Goal: Task Accomplishment & Management: Complete application form

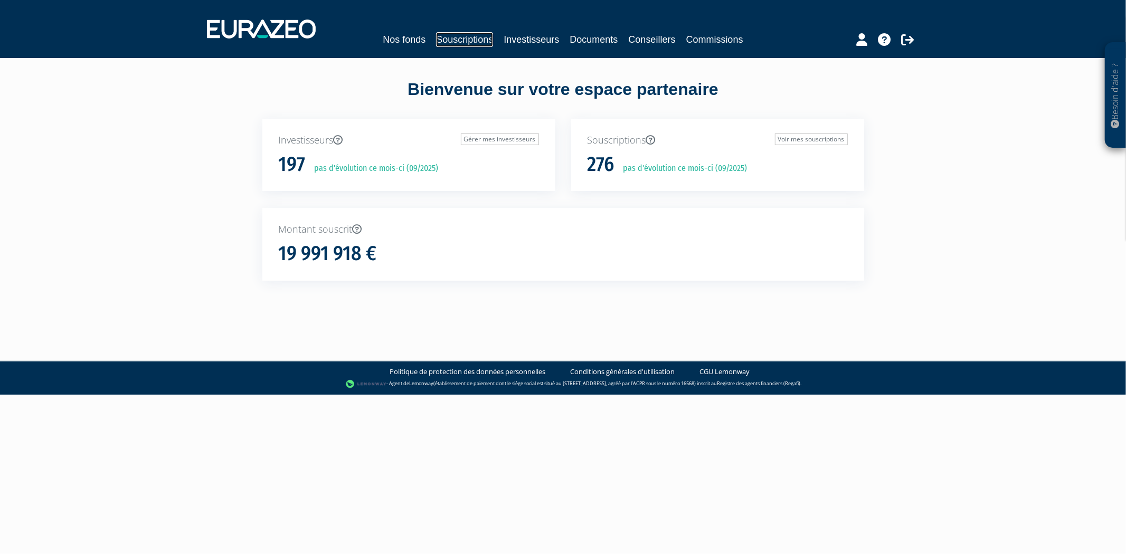
click at [447, 40] on link "Souscriptions" at bounding box center [464, 39] width 57 height 15
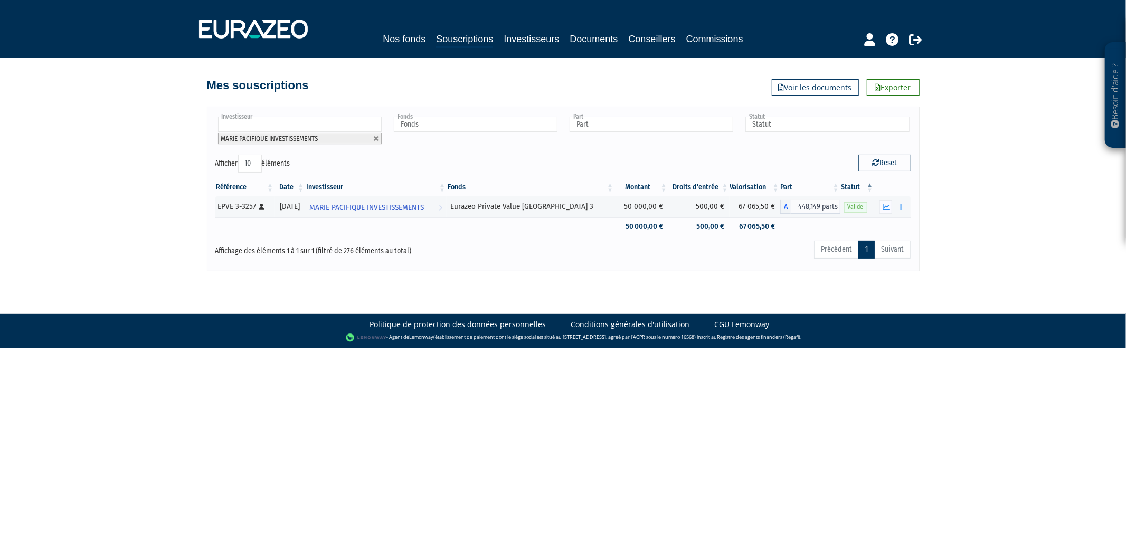
click at [341, 124] on input "text" at bounding box center [300, 124] width 164 height 15
type input "emm"
click at [316, 164] on li "EVELYNE EMM ANUELLI" at bounding box center [299, 166] width 167 height 13
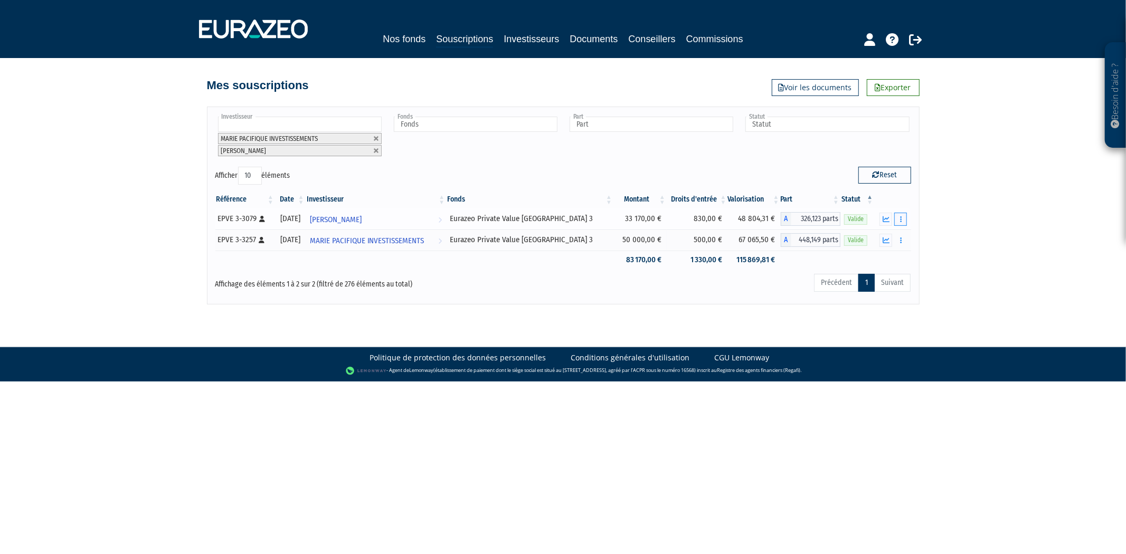
click at [904, 219] on button "button" at bounding box center [900, 219] width 13 height 13
click at [882, 252] on link "Historique de rachat(s)" at bounding box center [860, 257] width 87 height 17
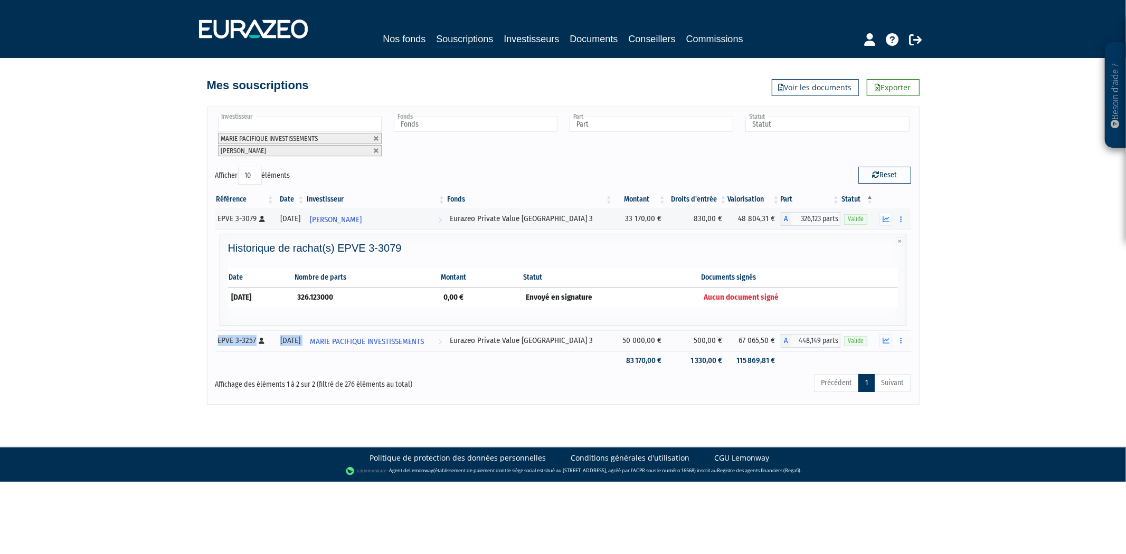
drag, startPoint x: 798, startPoint y: 298, endPoint x: 203, endPoint y: 343, distance: 596.1
click at [235, 344] on tbody at bounding box center [563, 290] width 696 height 162
click at [582, 295] on td "Envoyé en signature" at bounding box center [611, 297] width 178 height 19
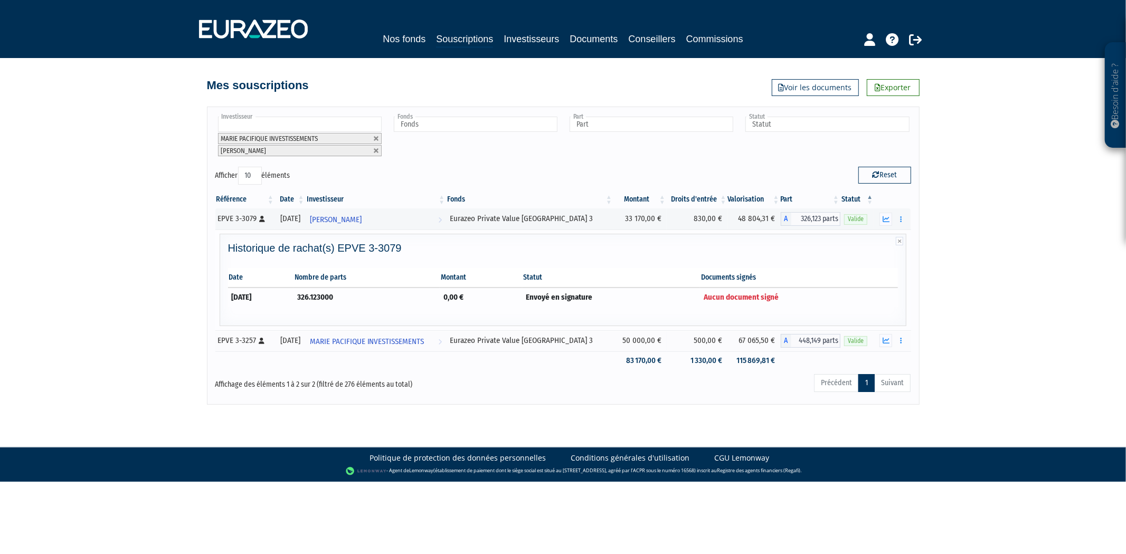
click at [792, 288] on td "Aucun document signé" at bounding box center [799, 297] width 198 height 19
click at [758, 294] on span "Aucun document signé" at bounding box center [741, 297] width 75 height 10
click at [891, 219] on button "button" at bounding box center [885, 219] width 13 height 13
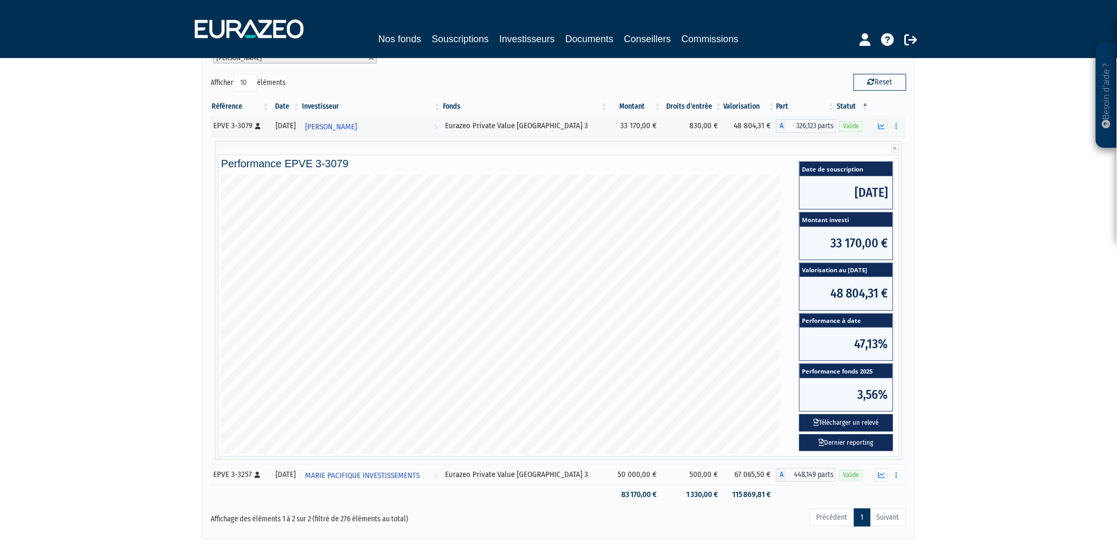
scroll to position [38, 0]
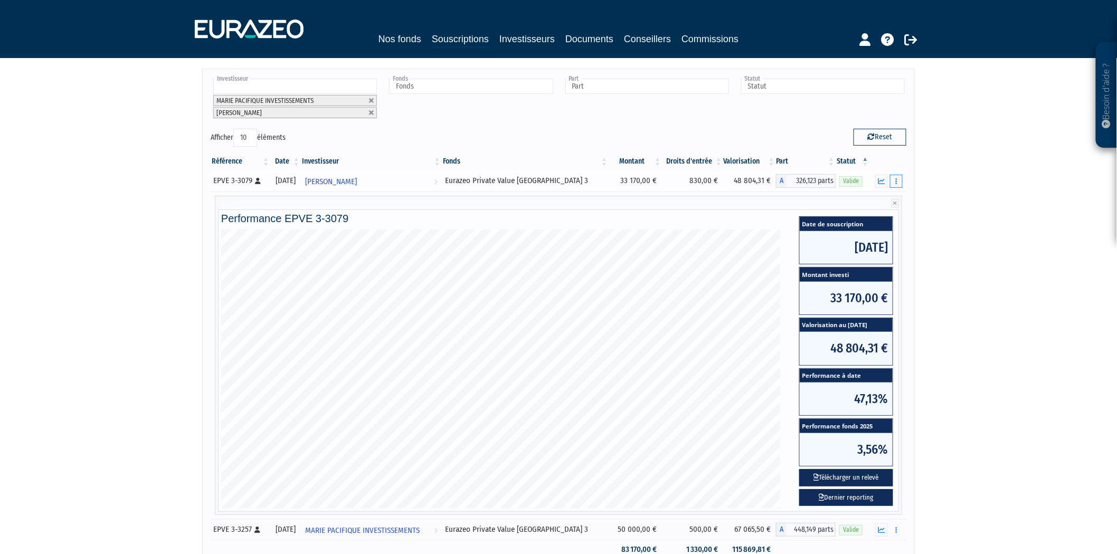
click at [895, 184] on icon "button" at bounding box center [896, 181] width 2 height 7
click at [856, 202] on link "Rachat libre" at bounding box center [855, 200] width 87 height 17
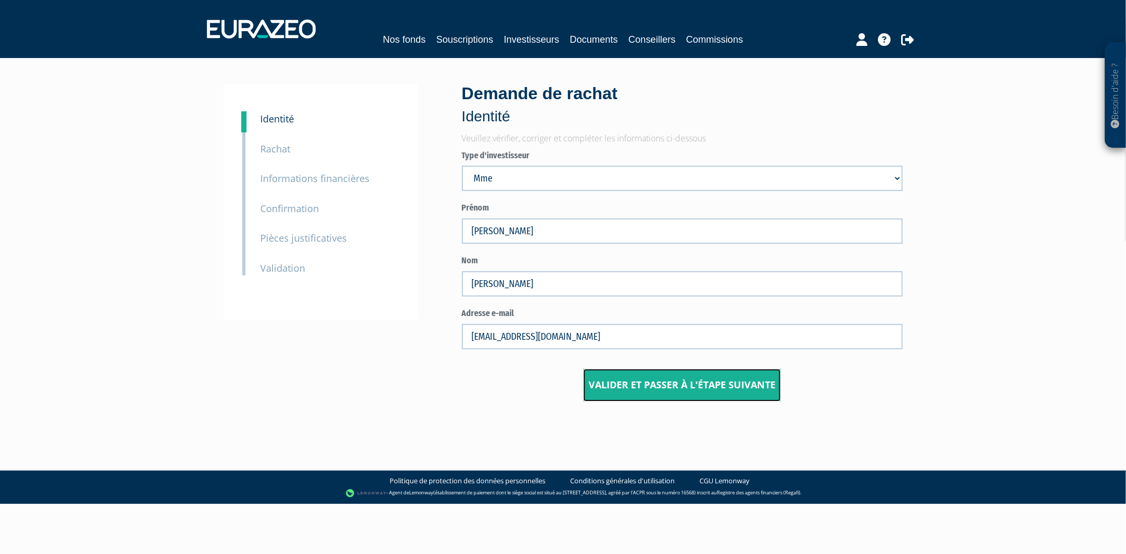
click at [664, 391] on input "Valider et passer à l'étape suivante" at bounding box center [681, 385] width 197 height 33
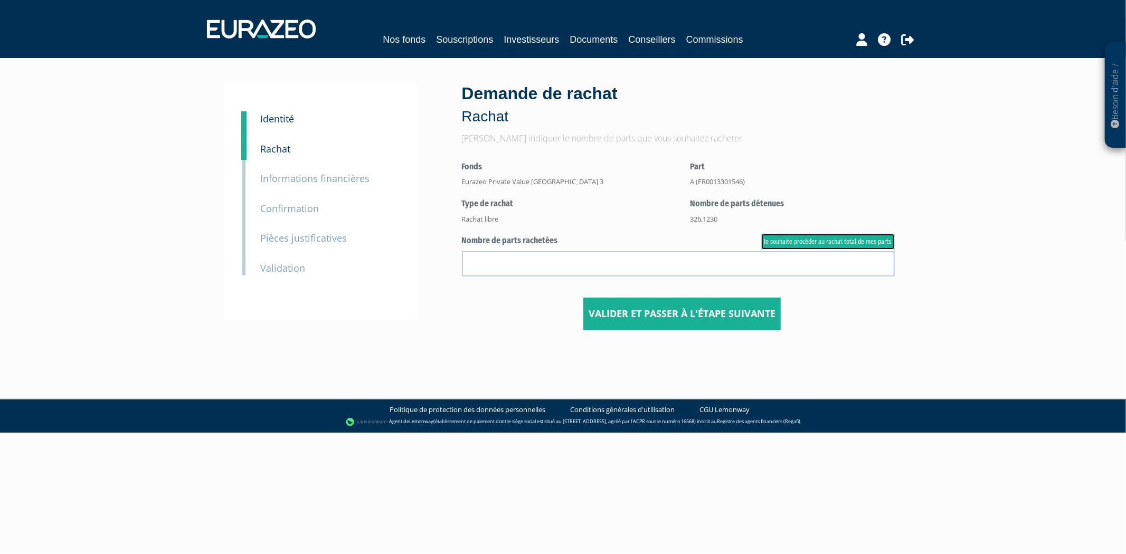
click at [853, 238] on link "Je souhaite procéder au rachat total de mes parts" at bounding box center [828, 242] width 134 height 16
type input "326.123000"
click at [732, 289] on center "Valider et passer à l'étape suivante" at bounding box center [682, 249] width 441 height 161
click at [737, 299] on input "Valider et passer à l'étape suivante" at bounding box center [681, 314] width 197 height 33
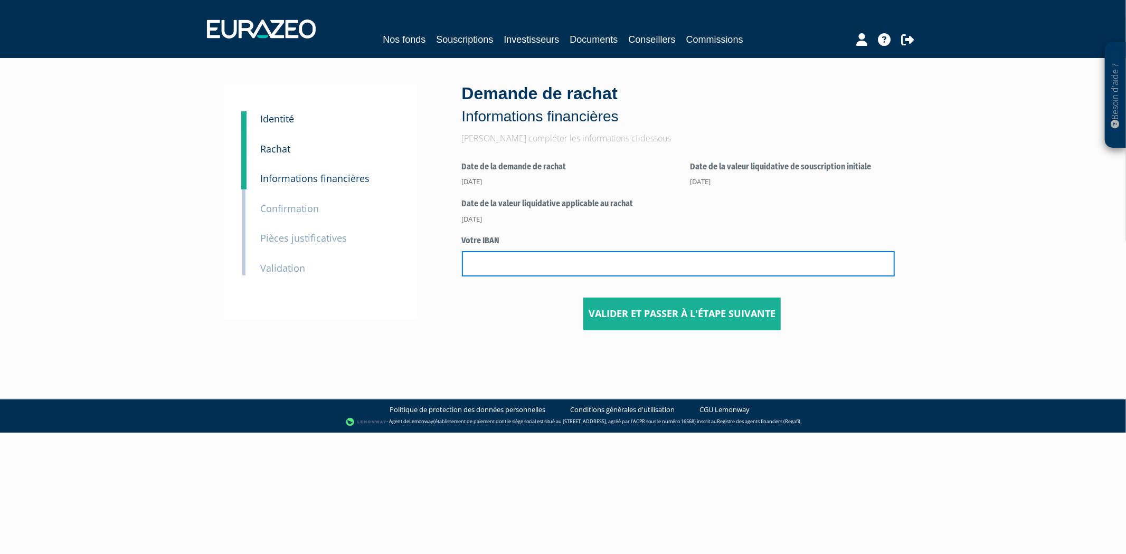
click at [524, 269] on input "text" at bounding box center [678, 263] width 433 height 25
click at [584, 267] on input "text" at bounding box center [678, 263] width 433 height 25
type input "[FINANCIAL_ID]"
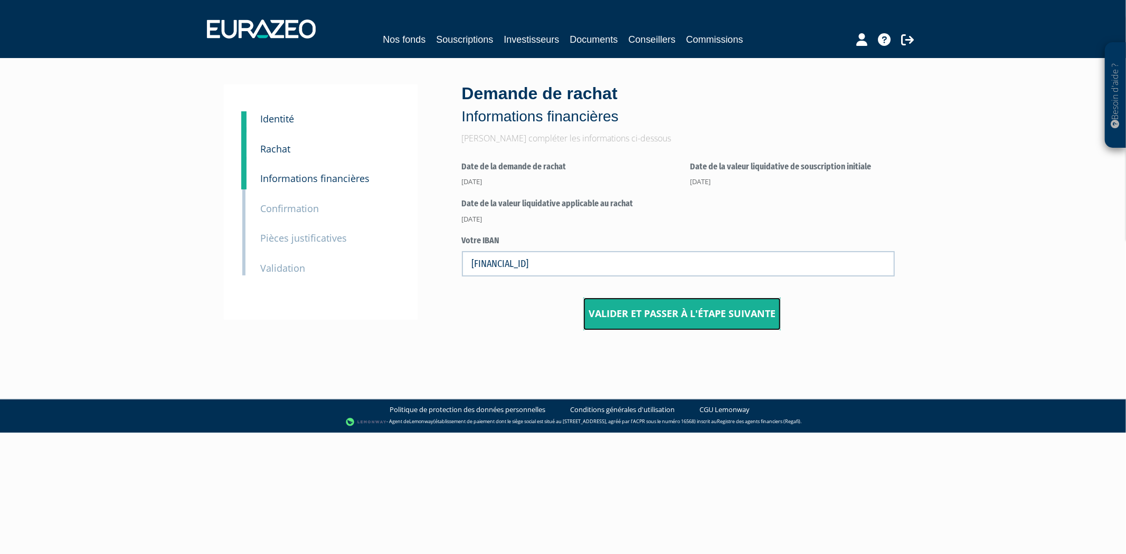
click at [589, 308] on input "Valider et passer à l'étape suivante" at bounding box center [681, 314] width 197 height 33
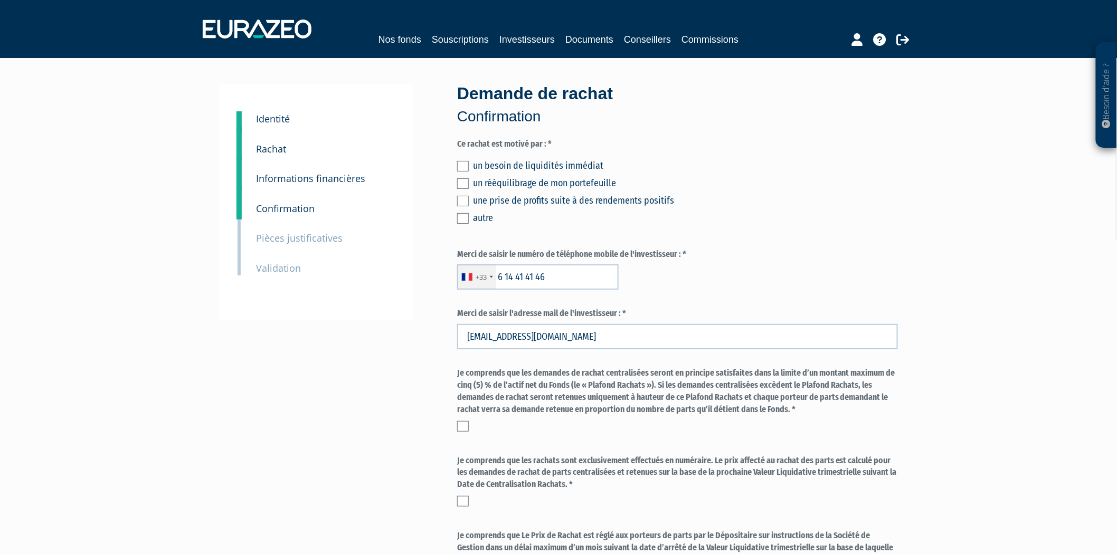
click at [468, 178] on label at bounding box center [463, 183] width 12 height 11
click at [0, 0] on input "checkbox" at bounding box center [0, 0] width 0 height 0
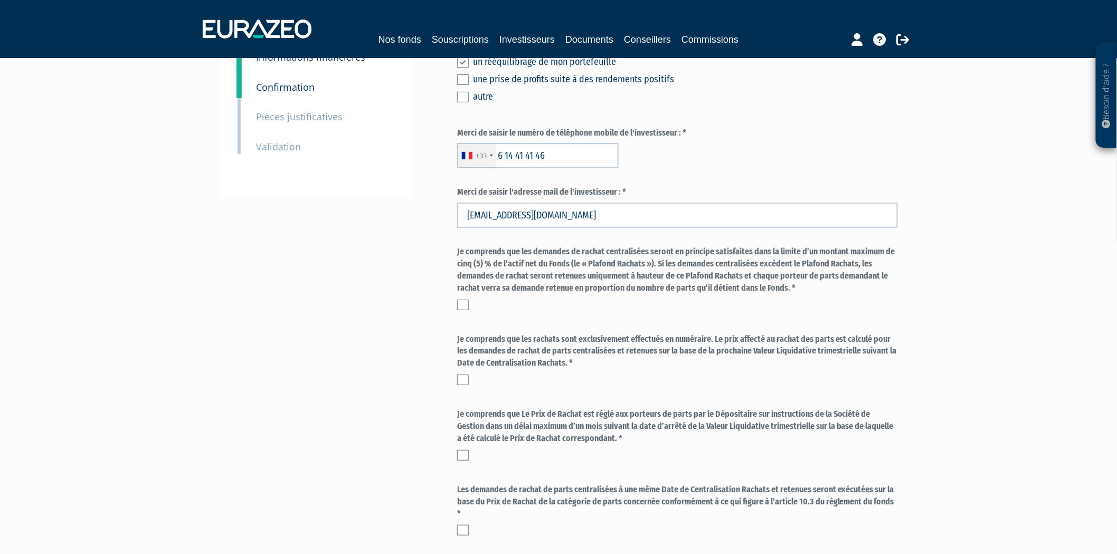
scroll to position [234, 0]
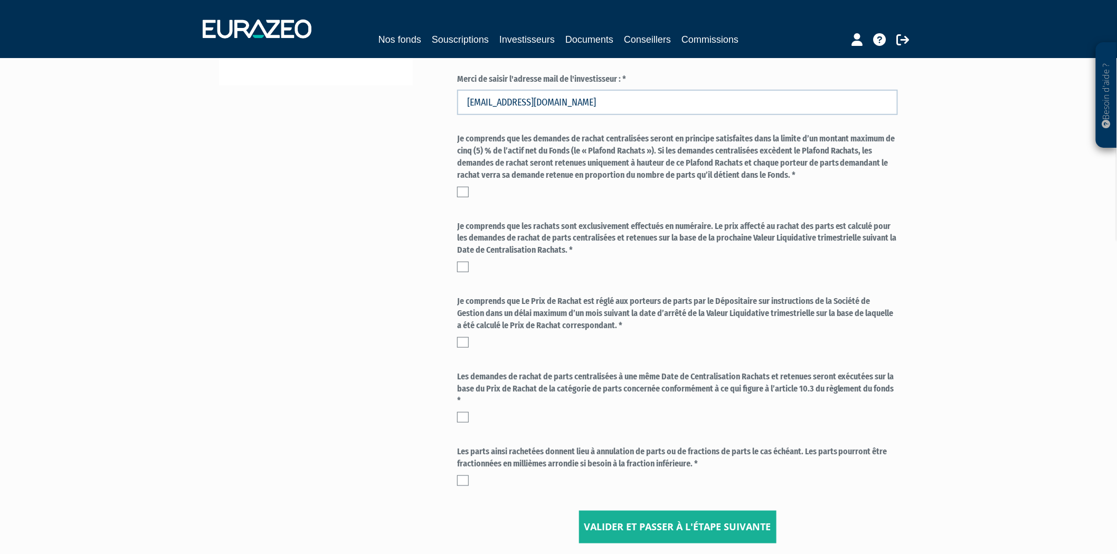
click at [462, 189] on label at bounding box center [463, 192] width 12 height 11
click at [0, 0] on input "checkbox" at bounding box center [0, 0] width 0 height 0
click at [460, 266] on label at bounding box center [463, 267] width 12 height 11
click at [0, 0] on input "checkbox" at bounding box center [0, 0] width 0 height 0
click at [457, 344] on label at bounding box center [463, 342] width 12 height 11
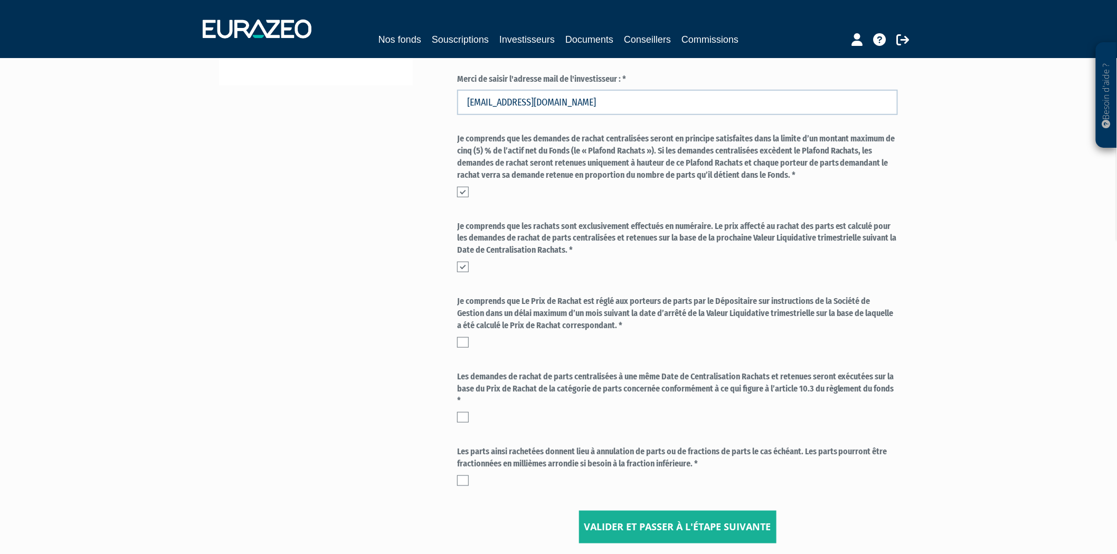
click at [0, 0] on input "checkbox" at bounding box center [0, 0] width 0 height 0
click at [462, 424] on div "Les demandes de rachat de parts centralisées à une même Date de Centralisation …" at bounding box center [677, 400] width 441 height 58
click at [476, 485] on div at bounding box center [677, 481] width 441 height 11
click at [471, 476] on div at bounding box center [677, 481] width 441 height 11
click at [463, 480] on label at bounding box center [463, 481] width 12 height 11
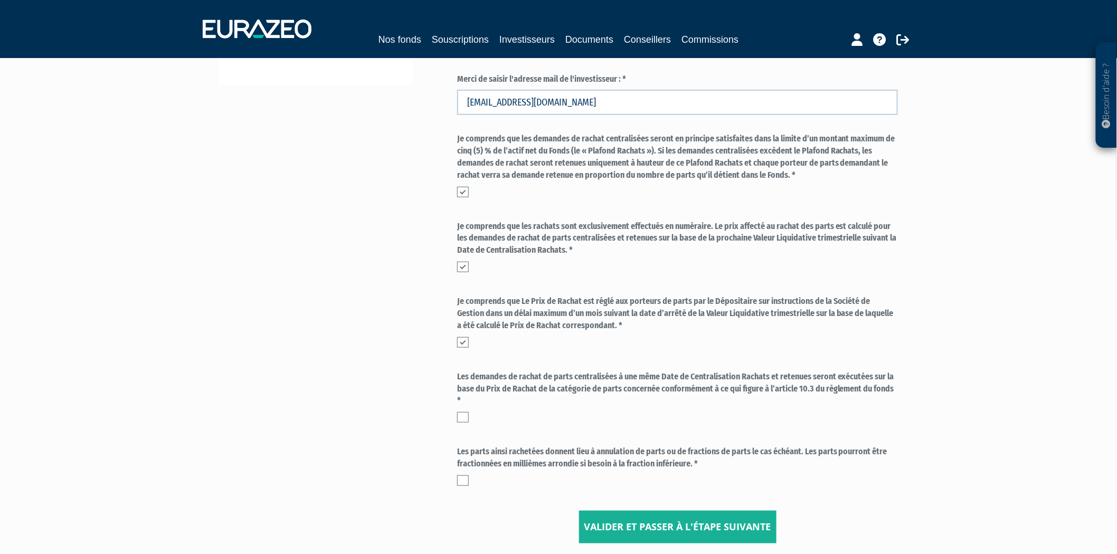
click at [0, 0] on input "checkbox" at bounding box center [0, 0] width 0 height 0
click at [463, 421] on label at bounding box center [463, 417] width 12 height 11
click at [0, 0] on input "checkbox" at bounding box center [0, 0] width 0 height 0
click at [689, 537] on input "Valider et passer à l'étape suivante" at bounding box center [677, 527] width 197 height 33
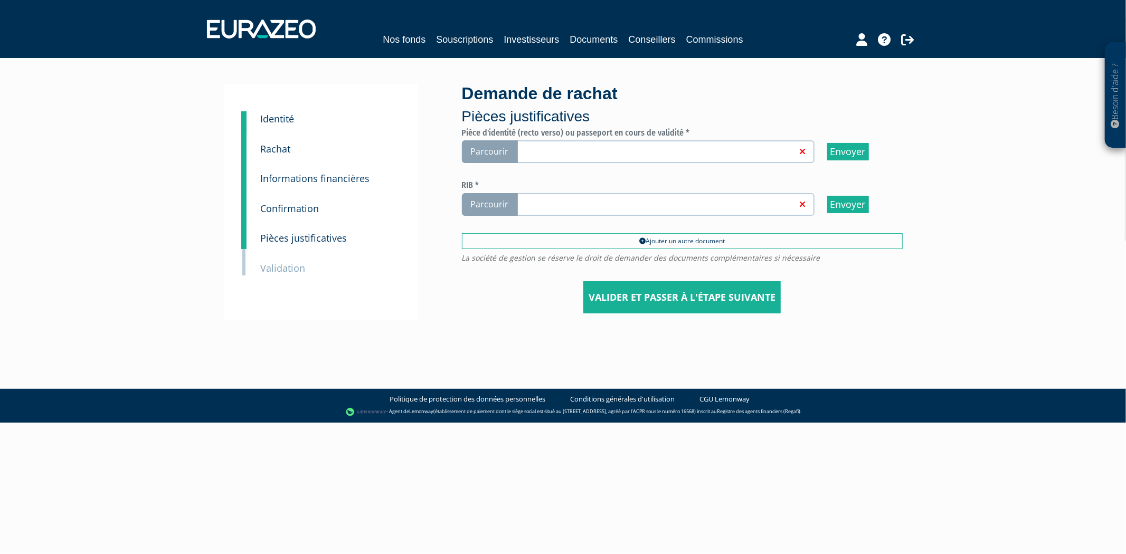
click at [495, 203] on span "Parcourir" at bounding box center [490, 204] width 56 height 23
click at [0, 0] on input "Parcourir" at bounding box center [0, 0] width 0 height 0
click at [803, 200] on icon at bounding box center [801, 204] width 8 height 8
click at [0, 0] on input "Parcourir cni_recto_madame_evelyne_emmanuelli.jpg" at bounding box center [0, 0] width 0 height 0
click at [487, 153] on span "Parcourir" at bounding box center [490, 151] width 56 height 23
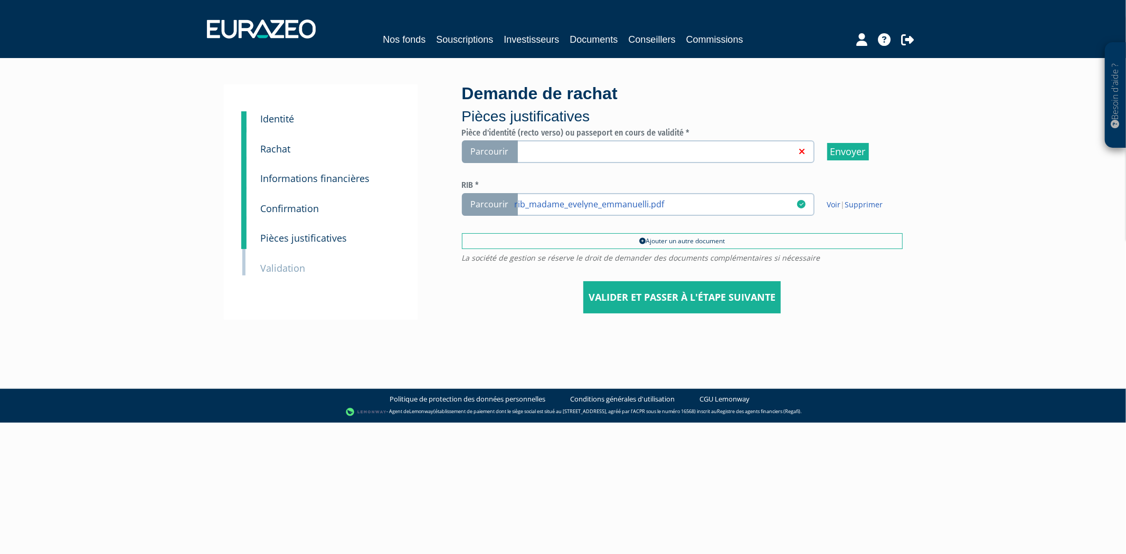
click at [0, 0] on input "Parcourir" at bounding box center [0, 0] width 0 height 0
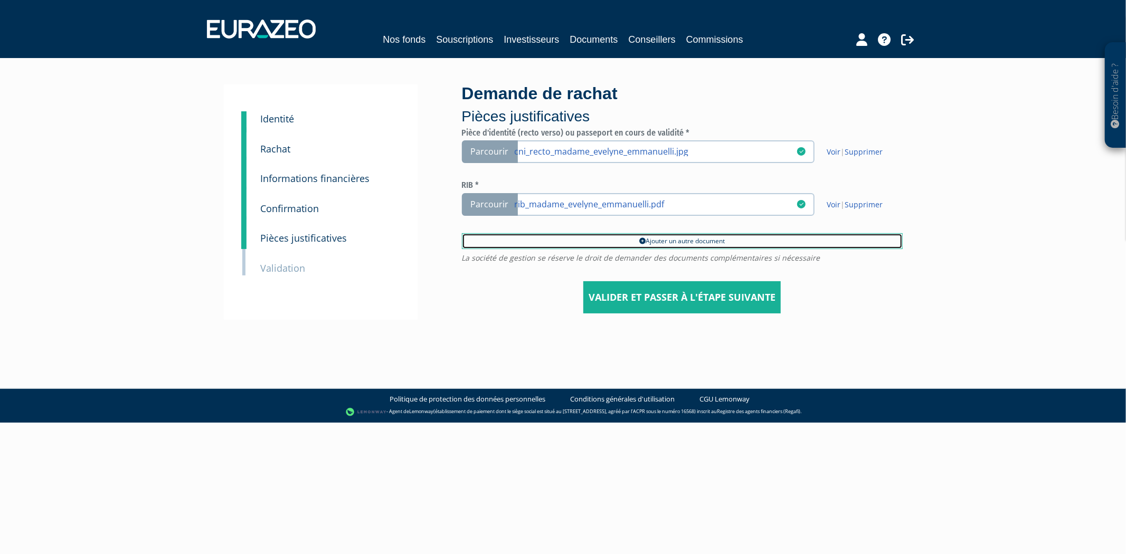
click at [650, 243] on link "Ajouter un autre document" at bounding box center [682, 241] width 441 height 16
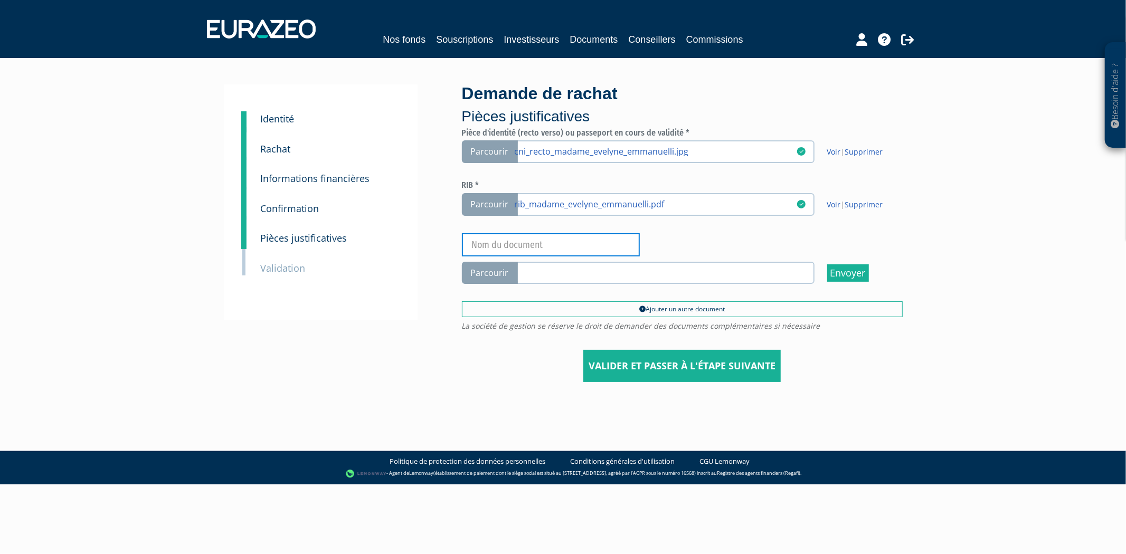
click at [521, 243] on input "text" at bounding box center [551, 244] width 178 height 23
type input "CNI VERSO"
click at [512, 280] on span "Parcourir" at bounding box center [490, 273] width 56 height 23
click at [0, 0] on input "Parcourir" at bounding box center [0, 0] width 0 height 0
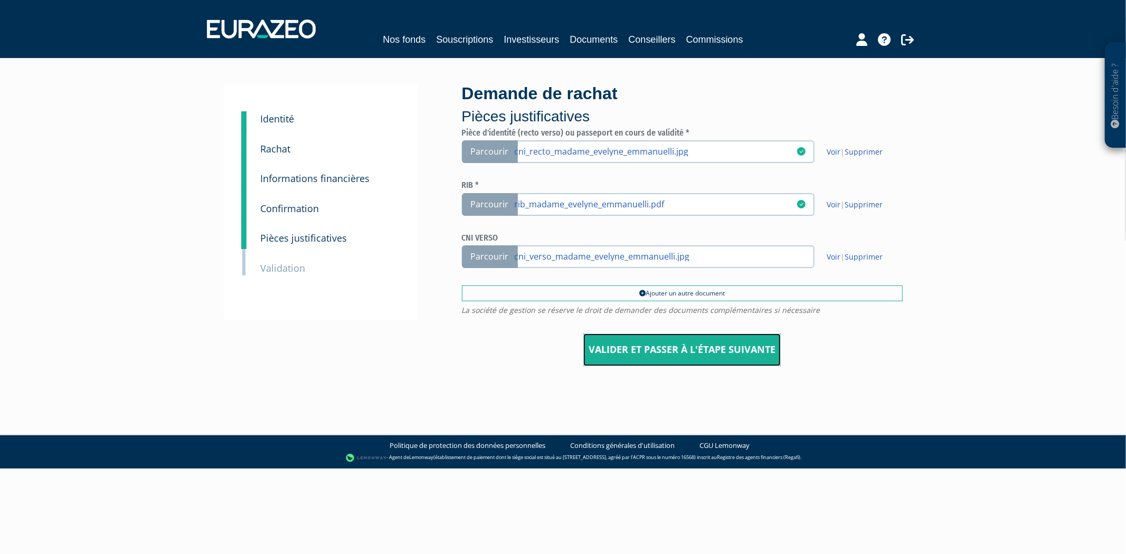
click at [674, 346] on input "Valider et passer à l'étape suivante" at bounding box center [681, 350] width 197 height 33
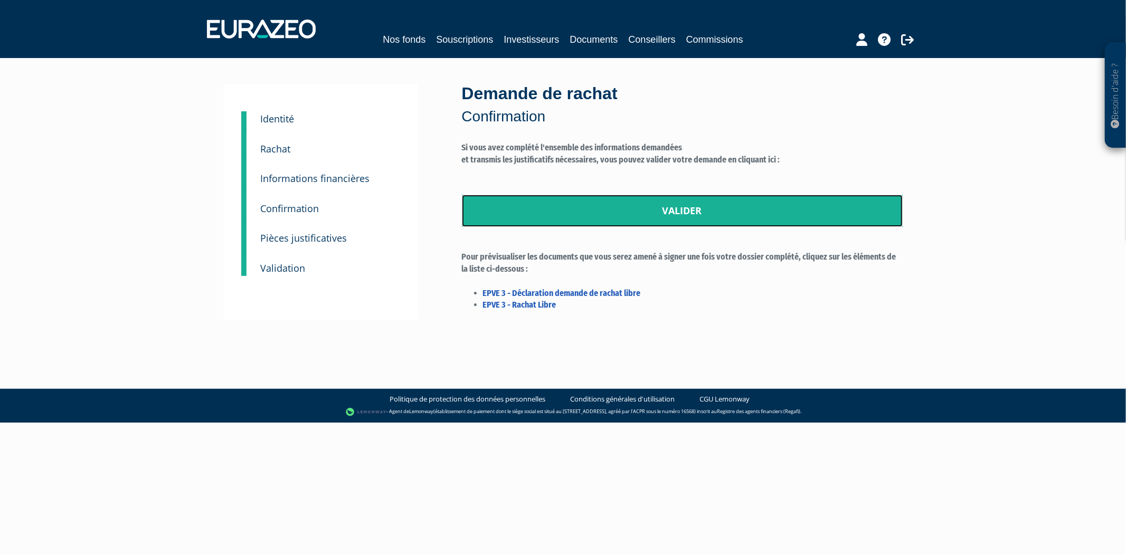
click at [709, 210] on link "Valider" at bounding box center [682, 211] width 441 height 33
click at [673, 206] on link "Valider" at bounding box center [682, 211] width 441 height 33
